Goal: Information Seeking & Learning: Learn about a topic

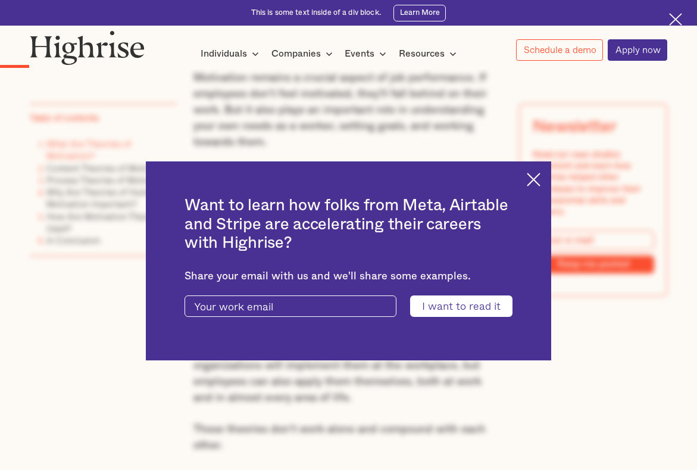
scroll to position [669, 0]
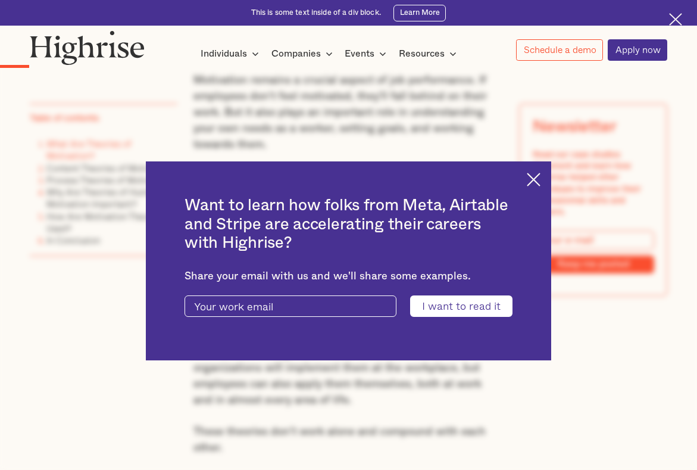
click at [543, 165] on div "Want to learn how folks from Meta, Airtable and Stripe are accelerating their c…" at bounding box center [348, 260] width 405 height 199
click at [532, 179] on img at bounding box center [534, 180] width 14 height 14
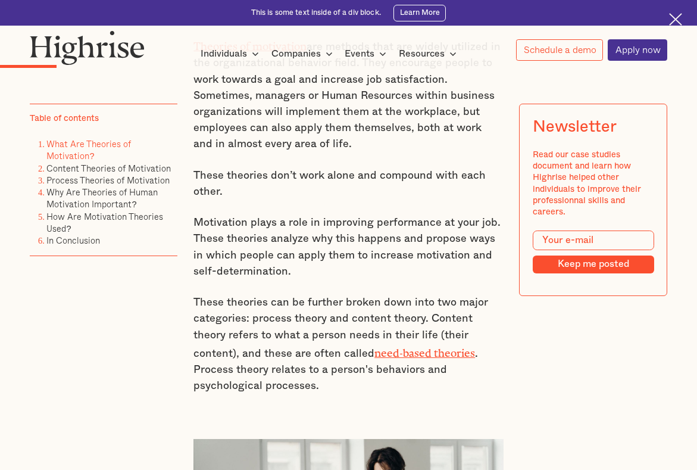
scroll to position [926, 0]
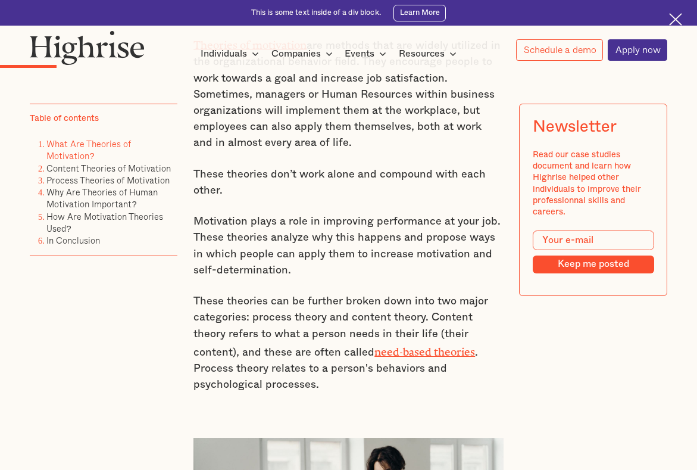
click at [312, 311] on p "These theories can be further broken down into two major categories: process th…" at bounding box center [348, 342] width 310 height 99
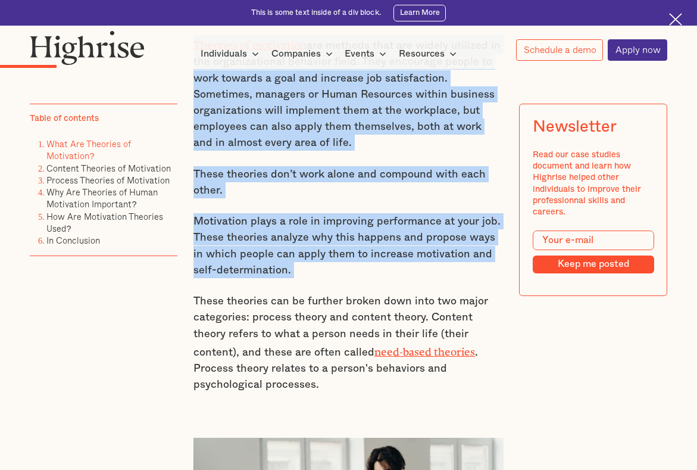
click at [312, 311] on p "These theories can be further broken down into two major categories: process th…" at bounding box center [348, 342] width 310 height 99
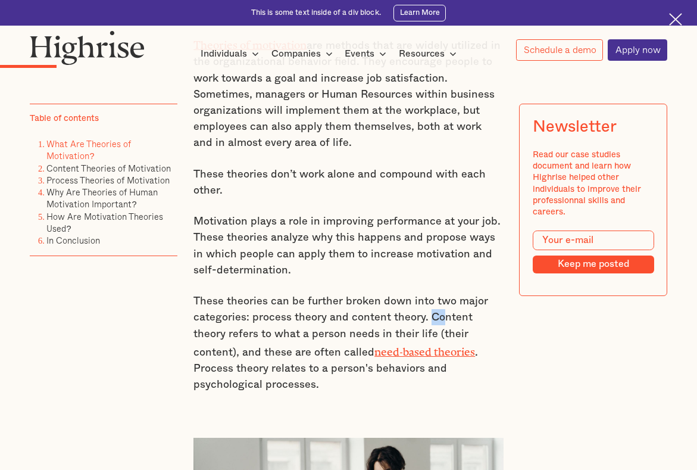
drag, startPoint x: 430, startPoint y: 299, endPoint x: 439, endPoint y: 302, distance: 9.6
click at [439, 302] on p "These theories can be further broken down into two major categories: process th…" at bounding box center [348, 342] width 310 height 99
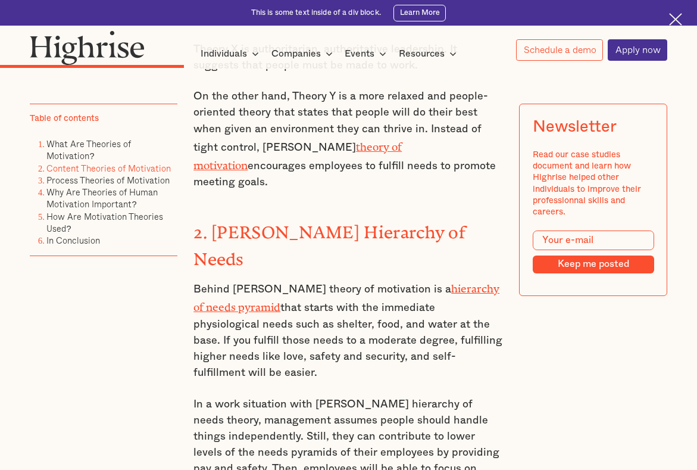
scroll to position [2138, 0]
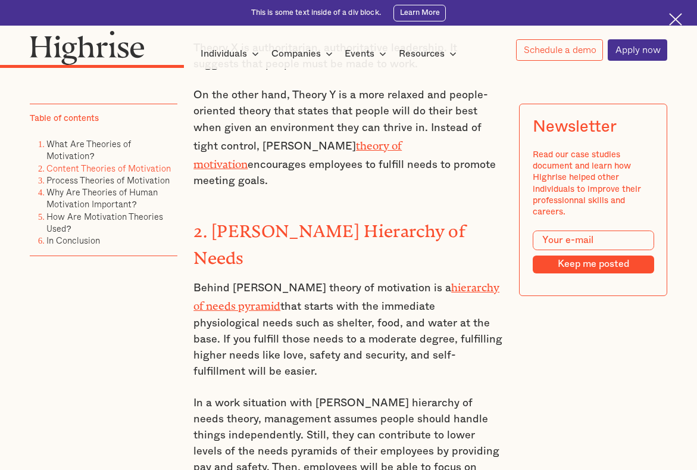
click at [265, 395] on p "In a work situation with [PERSON_NAME] hierarchy of needs theory, management as…" at bounding box center [348, 451] width 310 height 113
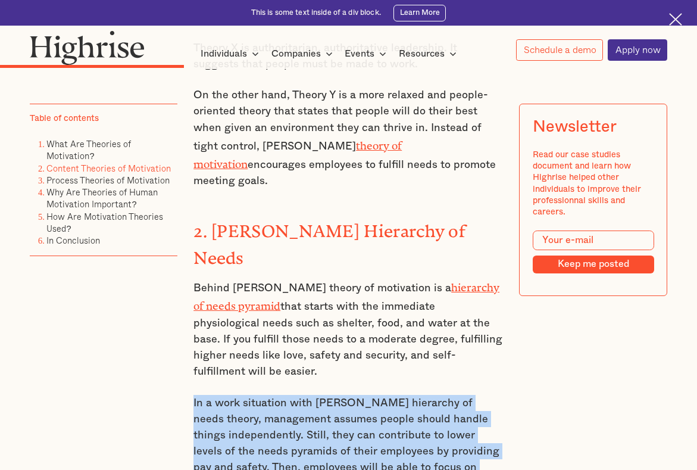
click at [265, 395] on p "In a work situation with [PERSON_NAME] hierarchy of needs theory, management as…" at bounding box center [348, 451] width 310 height 113
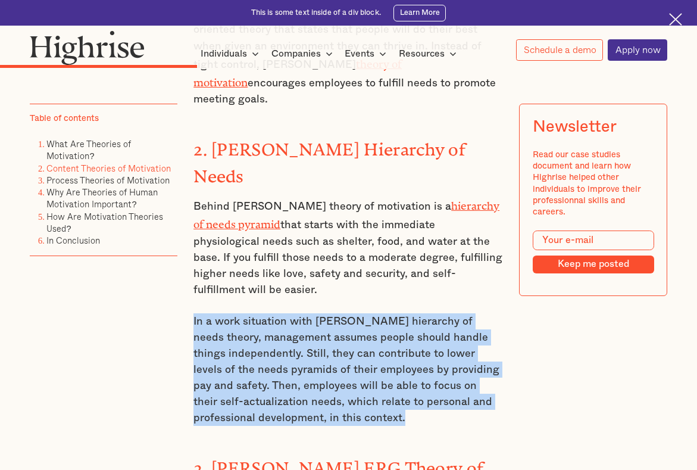
scroll to position [2231, 0]
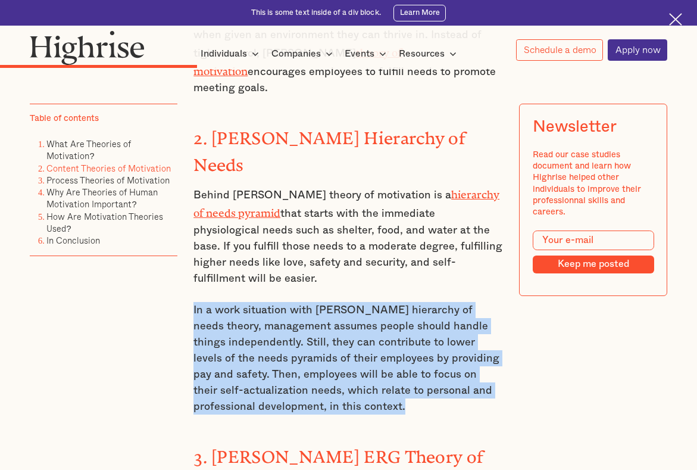
click at [265, 302] on p "In a work situation with [PERSON_NAME] hierarchy of needs theory, management as…" at bounding box center [348, 358] width 310 height 113
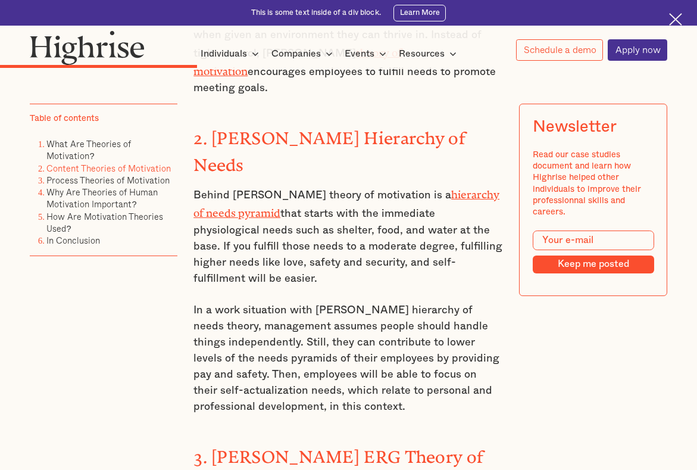
click at [275, 302] on p "In a work situation with [PERSON_NAME] hierarchy of needs theory, management as…" at bounding box center [348, 358] width 310 height 113
click at [276, 302] on p "In a work situation with [PERSON_NAME] hierarchy of needs theory, management as…" at bounding box center [348, 358] width 310 height 113
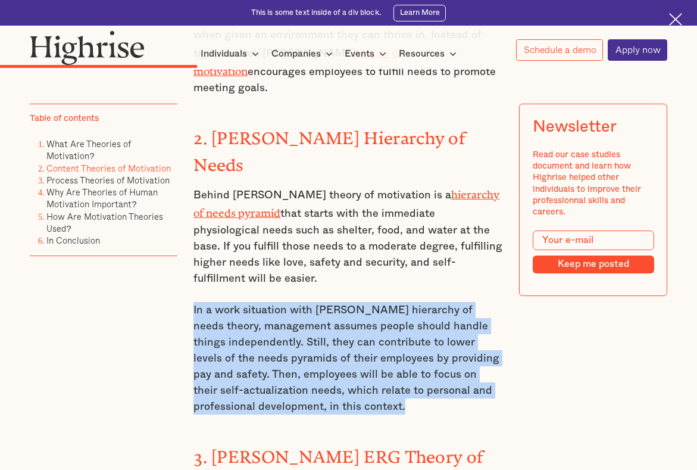
click at [276, 302] on p "In a work situation with [PERSON_NAME] hierarchy of needs theory, management as…" at bounding box center [348, 358] width 310 height 113
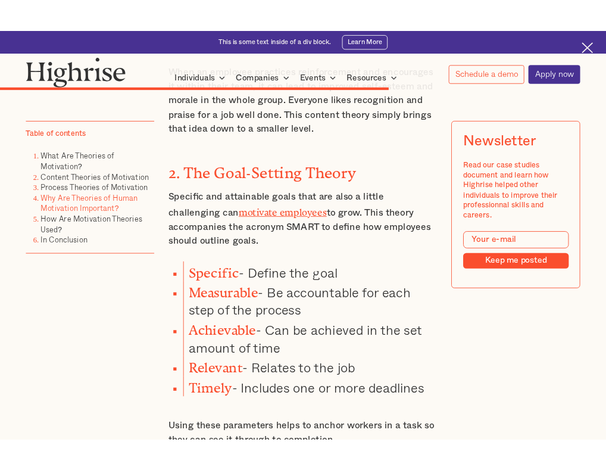
scroll to position [4755, 0]
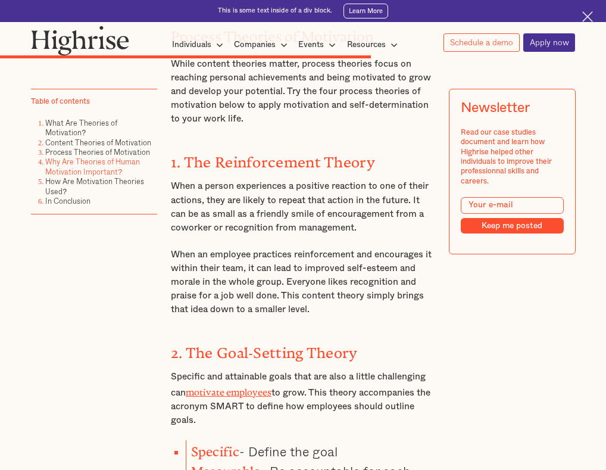
scroll to position [3809, 0]
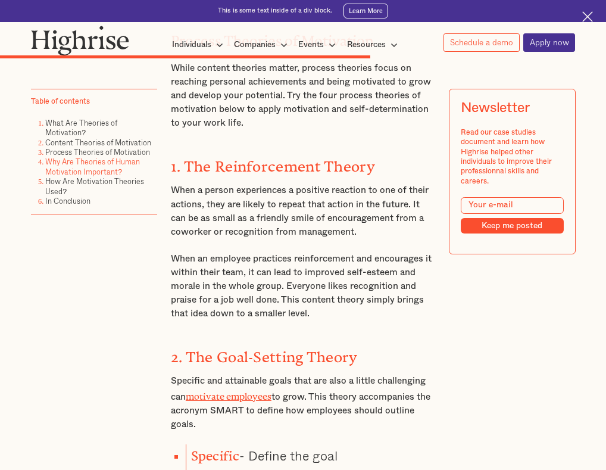
click at [341, 374] on p "Specific and attainable goals that are also a little challenging can motivate e…" at bounding box center [303, 402] width 264 height 57
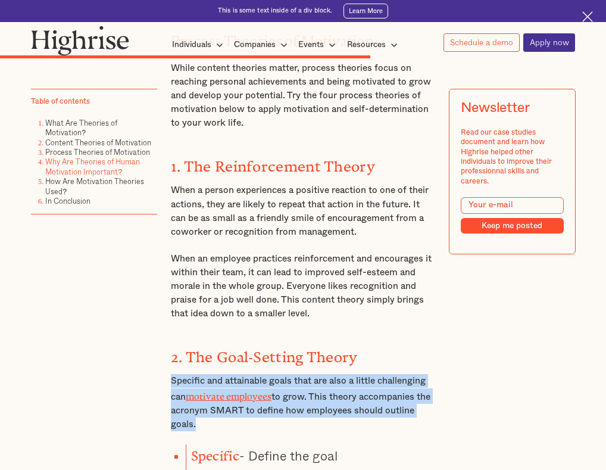
click at [341, 374] on p "Specific and attainable goals that are also a little challenging can motivate e…" at bounding box center [303, 402] width 264 height 57
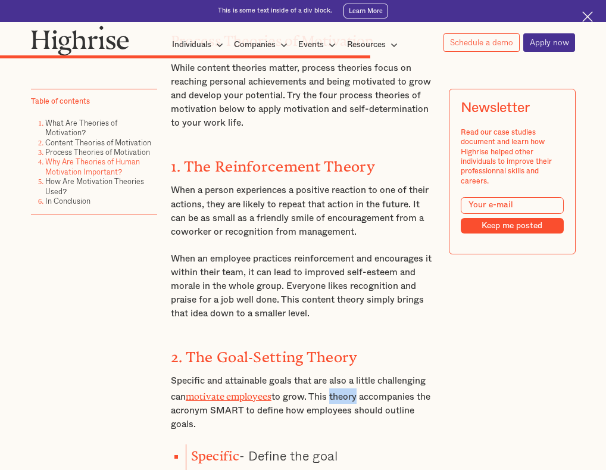
click at [341, 374] on p "Specific and attainable goals that are also a little challenging can motivate e…" at bounding box center [303, 402] width 264 height 57
click at [330, 348] on strong "2. The Goal-Setting Theory" at bounding box center [264, 353] width 187 height 10
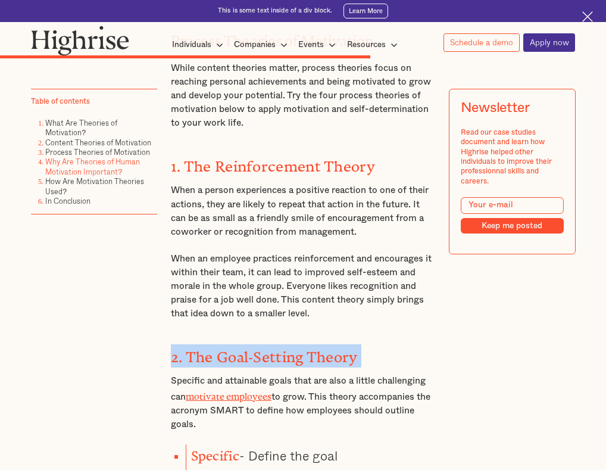
click at [330, 348] on strong "2. The Goal-Setting Theory" at bounding box center [264, 353] width 187 height 10
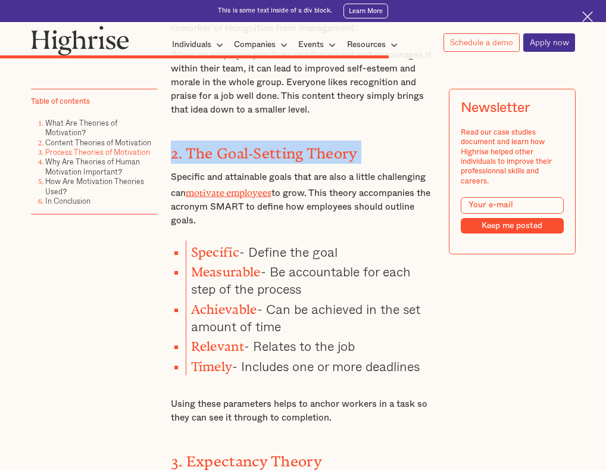
scroll to position [4016, 0]
